Goal: Contribute content: Add original content to the website for others to see

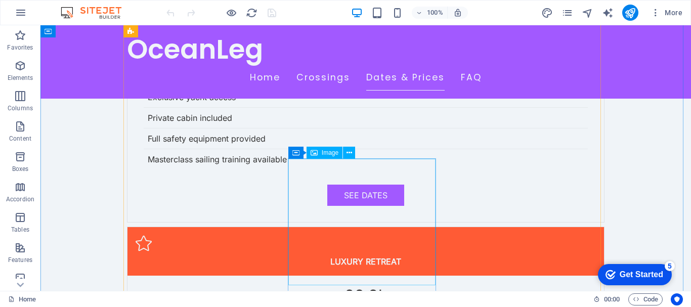
scroll to position [2270, 0]
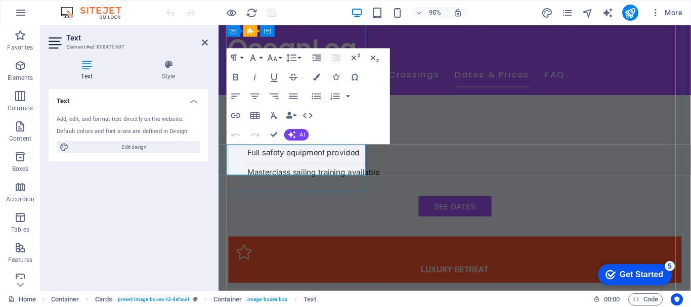
drag, startPoint x: 358, startPoint y: 172, endPoint x: 351, endPoint y: 170, distance: 6.8
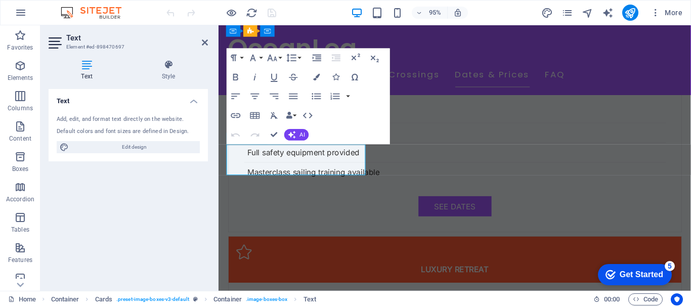
drag, startPoint x: 237, startPoint y: 156, endPoint x: 358, endPoint y: 172, distance: 122.5
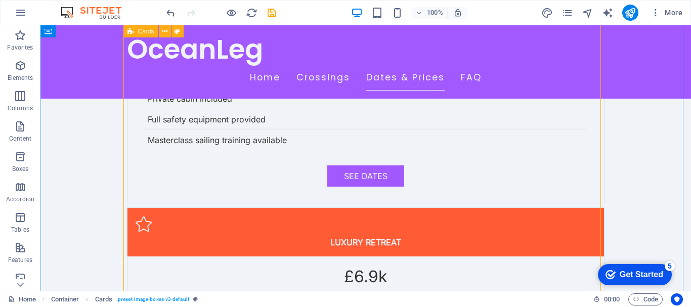
scroll to position [2320, 0]
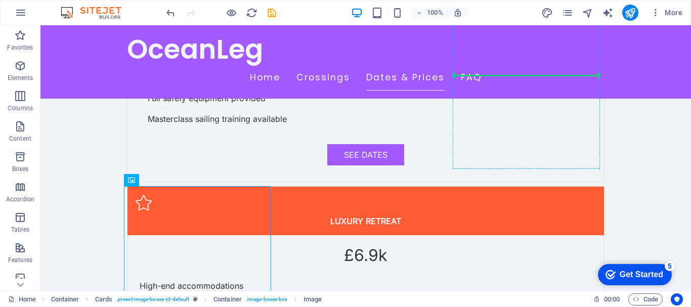
drag, startPoint x: 141, startPoint y: 202, endPoint x: 462, endPoint y: 84, distance: 342.1
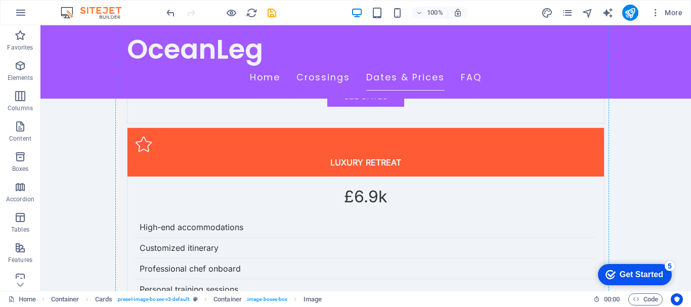
scroll to position [2422, 0]
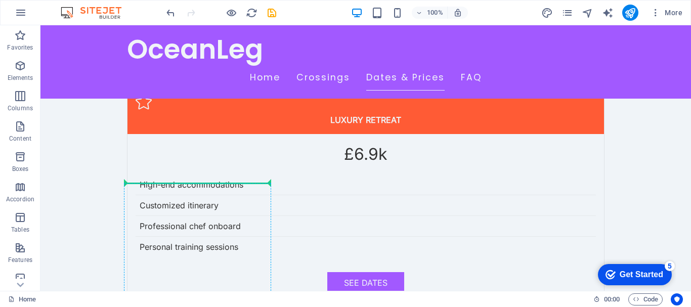
drag, startPoint x: 484, startPoint y: 124, endPoint x: 202, endPoint y: 187, distance: 288.8
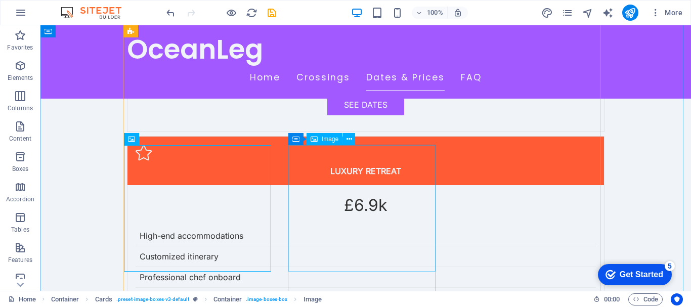
scroll to position [2371, 0]
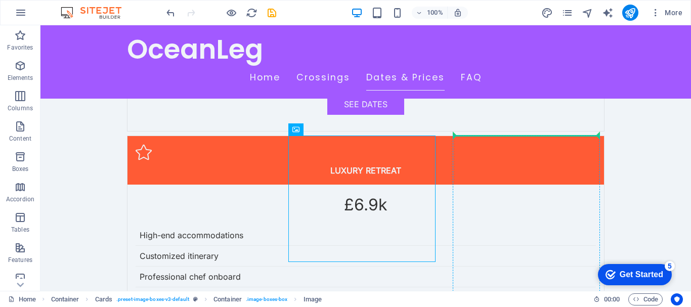
drag, startPoint x: 322, startPoint y: 194, endPoint x: 501, endPoint y: 166, distance: 180.8
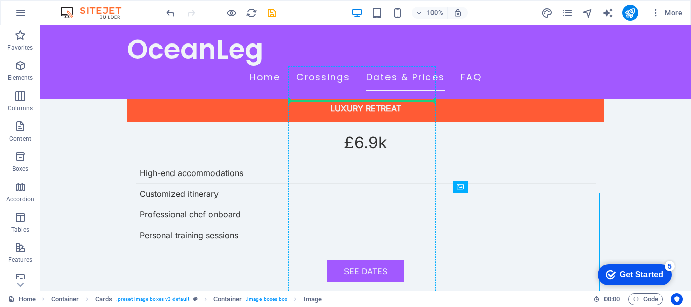
scroll to position [2422, 0]
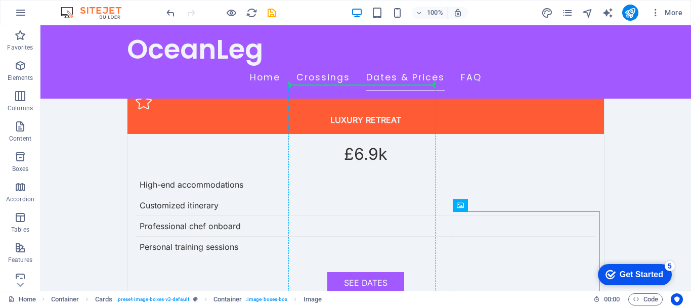
drag, startPoint x: 529, startPoint y: 220, endPoint x: 385, endPoint y: 101, distance: 187.3
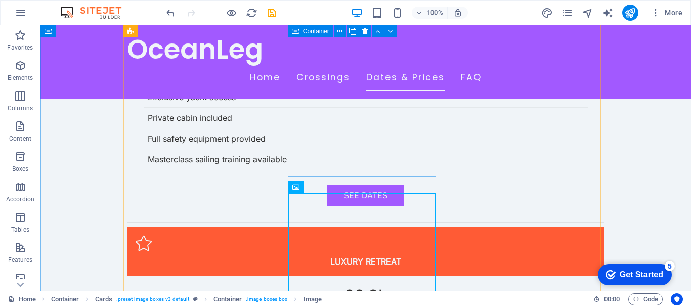
scroll to position [2270, 0]
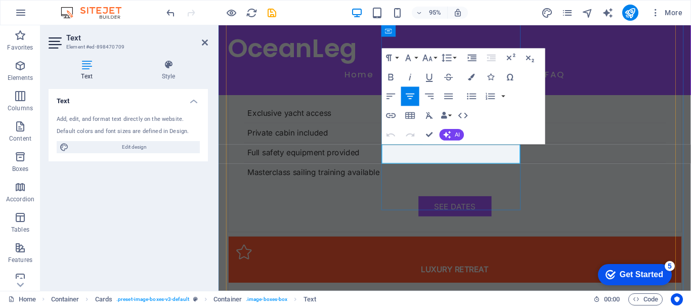
drag, startPoint x: 416, startPoint y: 156, endPoint x: 511, endPoint y: 161, distance: 94.7
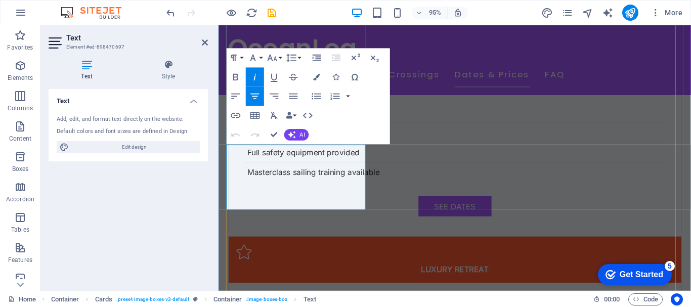
drag, startPoint x: 349, startPoint y: 208, endPoint x: 239, endPoint y: 162, distance: 119.1
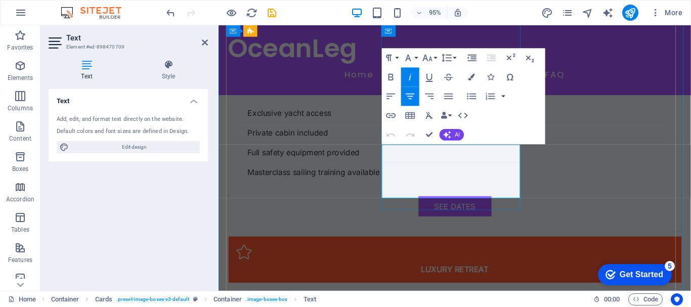
drag, startPoint x: 489, startPoint y: 195, endPoint x: 401, endPoint y: 160, distance: 94.4
click at [273, 13] on icon "save" at bounding box center [272, 13] width 12 height 12
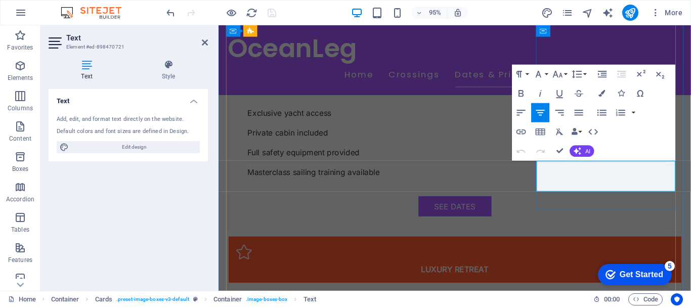
drag, startPoint x: 570, startPoint y: 175, endPoint x: 676, endPoint y: 195, distance: 108.2
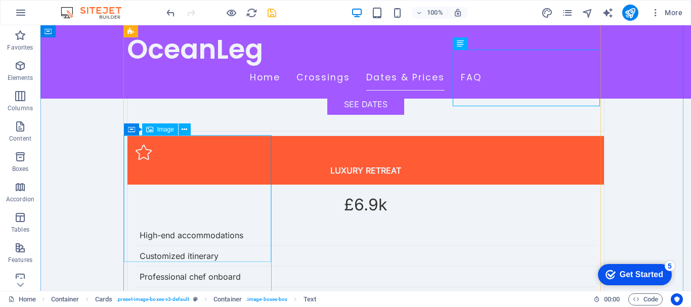
scroll to position [2422, 0]
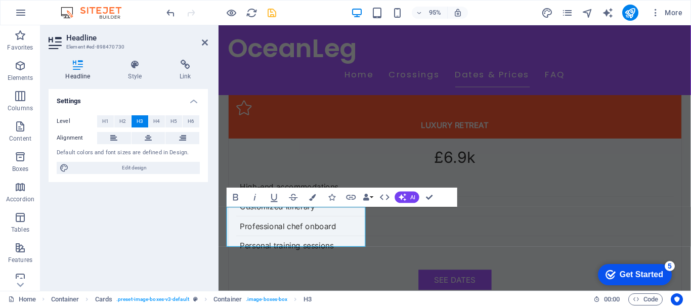
click at [189, 235] on div "Settings Level H1 H2 H3 H4 H5 H6 Alignment Default colors and font sizes are de…" at bounding box center [128, 186] width 159 height 194
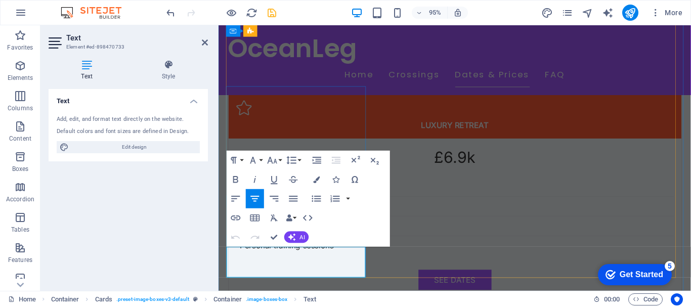
drag, startPoint x: 348, startPoint y: 279, endPoint x: 250, endPoint y: 254, distance: 100.4
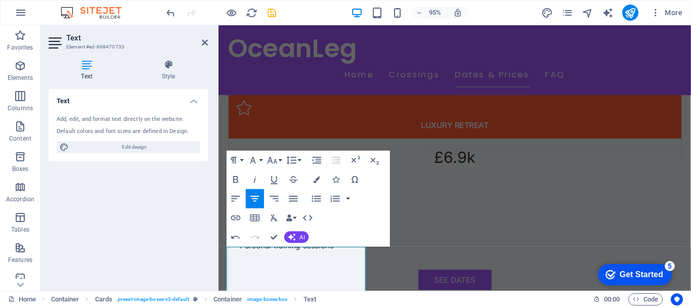
click at [153, 244] on div "Text Add, edit, and format text directly on the website. Default colors and fon…" at bounding box center [128, 186] width 159 height 194
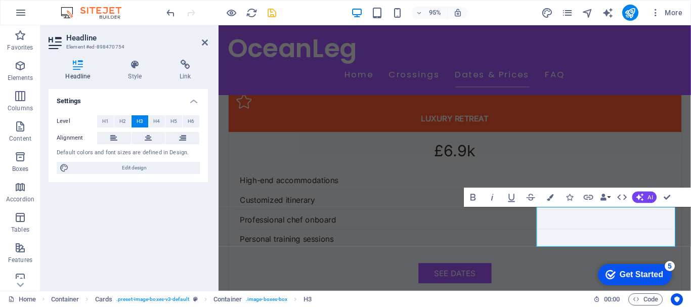
scroll to position [2472, 0]
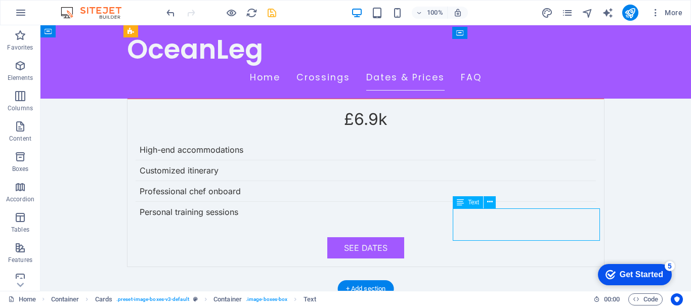
scroll to position [2472, 0]
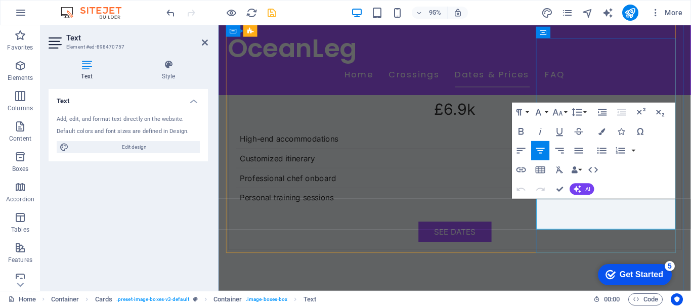
drag, startPoint x: 668, startPoint y: 227, endPoint x: 567, endPoint y: 215, distance: 102.4
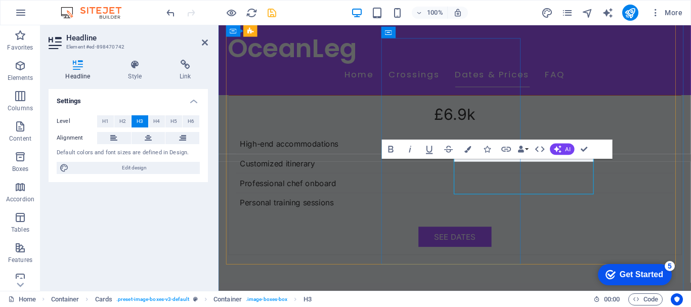
scroll to position [2472, 0]
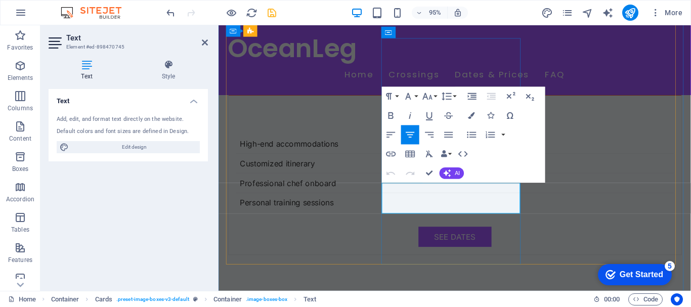
scroll to position [2472, 0]
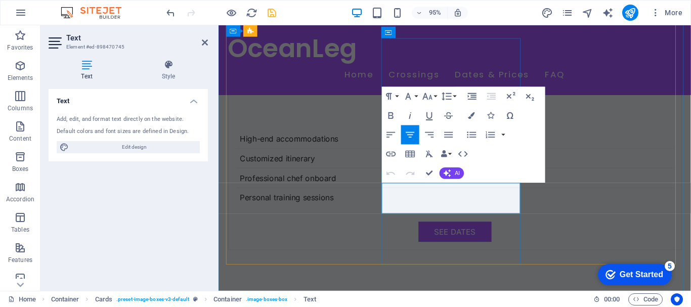
drag, startPoint x: 468, startPoint y: 208, endPoint x: 403, endPoint y: 197, distance: 66.2
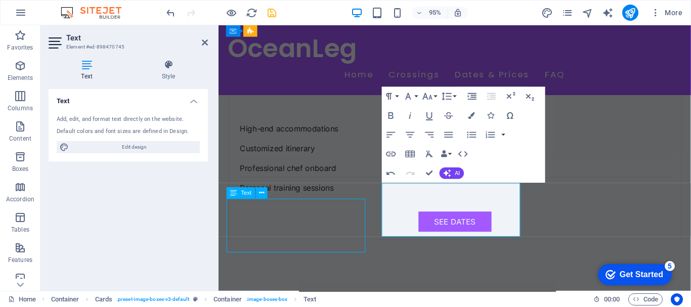
scroll to position [2467, 0]
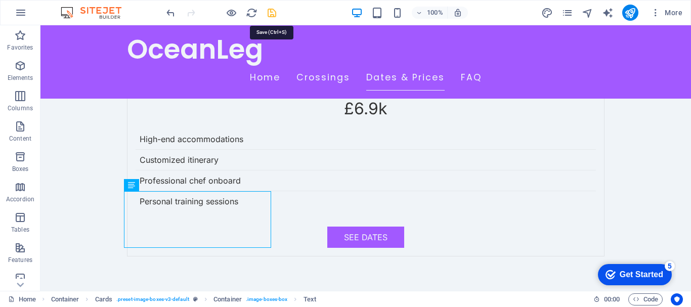
click at [272, 14] on icon "save" at bounding box center [272, 13] width 12 height 12
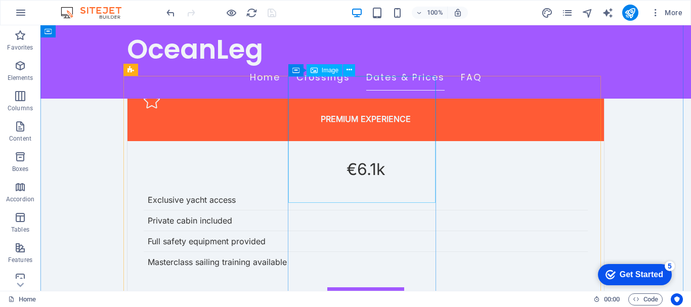
scroll to position [2163, 0]
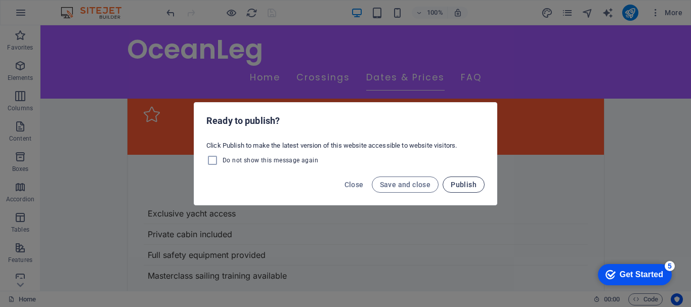
click at [466, 178] on button "Publish" at bounding box center [464, 185] width 42 height 16
